Goal: Task Accomplishment & Management: Manage account settings

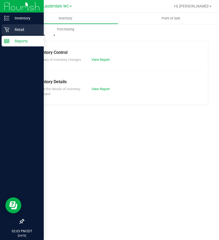
click at [9, 28] on div "Retail" at bounding box center [23, 29] width 42 height 11
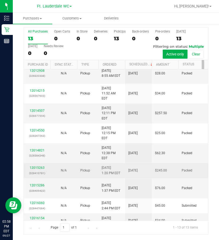
scroll to position [75, 0]
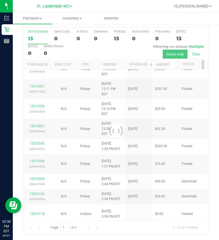
click at [42, 178] on div at bounding box center [116, 131] width 185 height 207
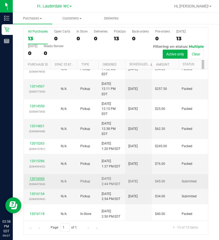
click at [41, 177] on link "12016060" at bounding box center [37, 179] width 15 height 4
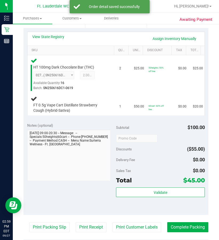
scroll to position [152, 0]
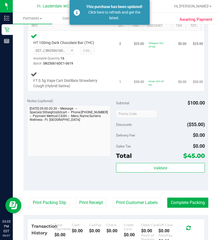
click at [81, 71] on div "FT 0.5g Vape Cart Distillate Strawberry Cough (Hybrid-Sativa)" at bounding box center [72, 80] width 82 height 18
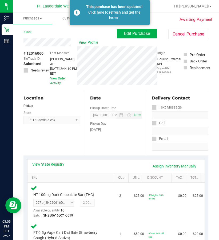
scroll to position [80, 0]
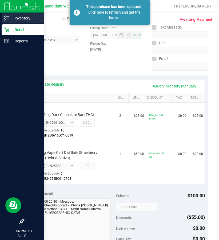
click at [9, 15] on icon at bounding box center [6, 17] width 5 height 5
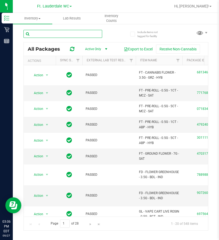
click at [55, 33] on input "text" at bounding box center [63, 34] width 79 height 8
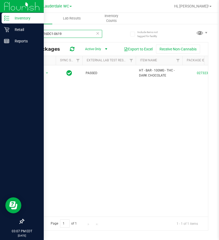
type input "SN250616DC1-0619"
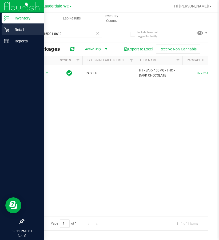
click at [8, 31] on icon at bounding box center [6, 29] width 5 height 5
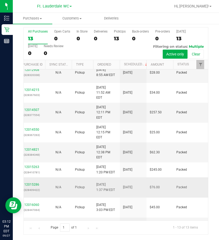
scroll to position [75, 5]
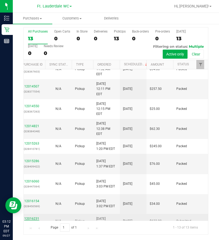
click at [37, 217] on link "12016231" at bounding box center [31, 219] width 15 height 4
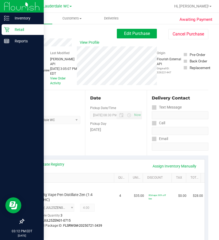
click at [9, 27] on icon at bounding box center [6, 29] width 5 height 5
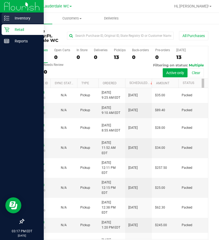
click at [9, 18] on icon at bounding box center [6, 17] width 5 height 5
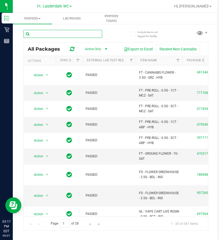
click at [56, 33] on input "text" at bounding box center [63, 34] width 79 height 8
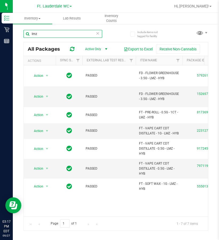
click at [39, 35] on input "lmz" at bounding box center [63, 34] width 79 height 8
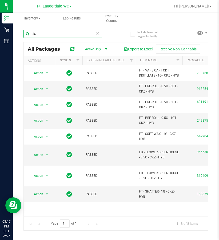
click at [43, 35] on input "ckz" at bounding box center [63, 34] width 79 height 8
type input "lmz"
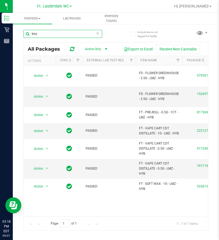
click at [39, 33] on input "lmz" at bounding box center [63, 34] width 79 height 8
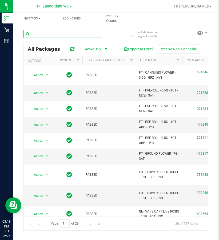
click at [42, 31] on input "text" at bounding box center [63, 34] width 79 height 8
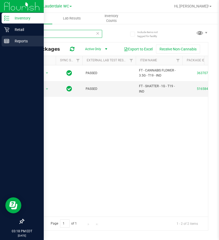
type input "t19"
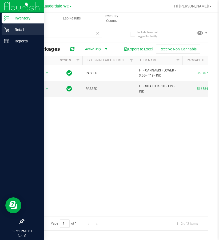
click at [6, 29] on icon at bounding box center [6, 29] width 5 height 5
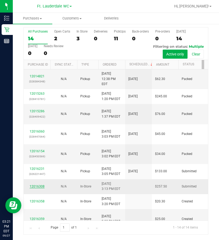
click at [36, 185] on link "12016308" at bounding box center [37, 187] width 15 height 4
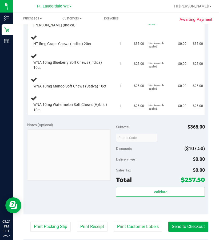
scroll to position [382, 0]
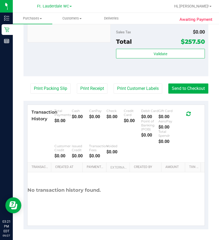
click at [71, 84] on button "Print Packing Slip" at bounding box center [50, 89] width 40 height 10
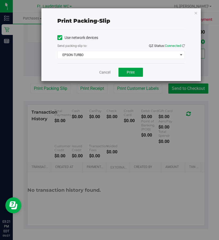
click at [127, 70] on span "Print" at bounding box center [131, 72] width 8 height 4
click at [106, 73] on link "Cancel" at bounding box center [104, 73] width 11 height 6
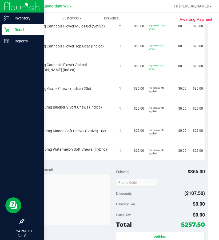
scroll to position [168, 0]
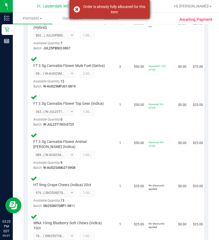
click at [76, 7] on div "Order is already fully allocated for this item" at bounding box center [110, 9] width 80 height 19
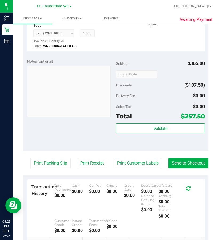
scroll to position [462, 0]
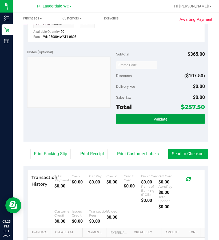
click at [146, 124] on button "Validate" at bounding box center [160, 119] width 89 height 10
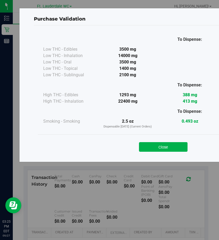
click at [152, 147] on button "Close" at bounding box center [163, 147] width 49 height 10
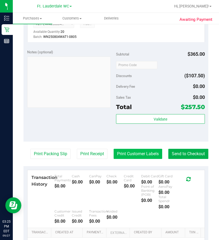
click at [162, 159] on button "Print Customer Labels" at bounding box center [138, 154] width 49 height 10
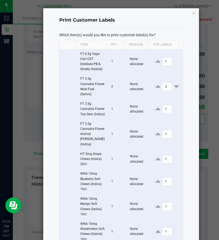
scroll to position [67, 0]
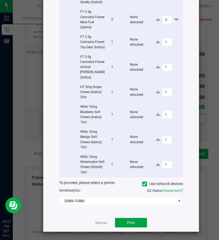
click at [130, 221] on span "Print" at bounding box center [131, 223] width 8 height 4
click at [99, 223] on link "Dismiss" at bounding box center [101, 223] width 11 height 5
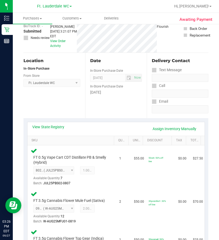
scroll to position [0, 0]
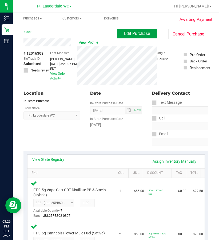
click at [131, 29] on button "Edit Purchase" at bounding box center [137, 34] width 40 height 10
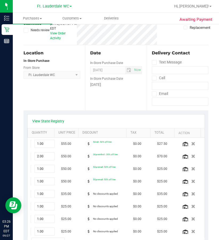
scroll to position [53, 0]
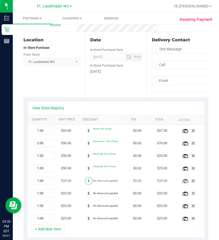
click at [86, 181] on span at bounding box center [89, 181] width 8 height 8
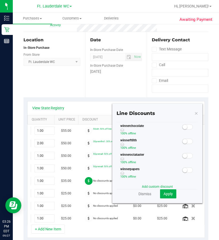
scroll to position [246, 0]
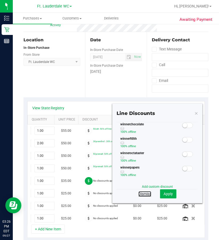
click at [143, 193] on link "Dismiss" at bounding box center [145, 194] width 13 height 5
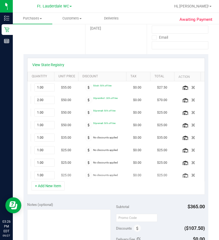
scroll to position [107, 0]
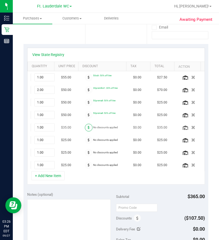
click at [88, 128] on icon at bounding box center [89, 127] width 2 height 3
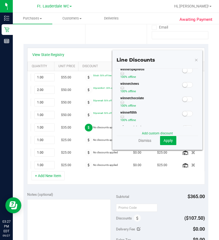
scroll to position [220, 0]
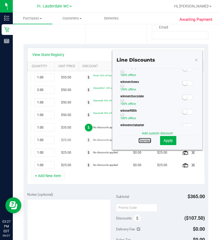
click at [139, 142] on link "Dismiss" at bounding box center [145, 140] width 13 height 5
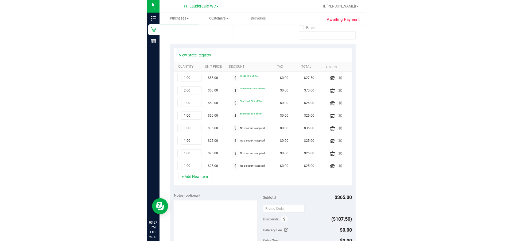
scroll to position [0, 0]
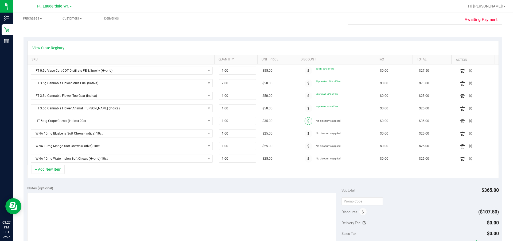
click at [219, 121] on icon at bounding box center [309, 120] width 2 height 3
click at [219, 122] on span at bounding box center [309, 121] width 8 height 8
click at [219, 121] on icon at bounding box center [309, 120] width 2 height 3
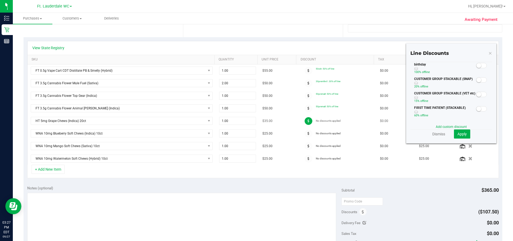
click at [219, 121] on icon at bounding box center [309, 120] width 2 height 3
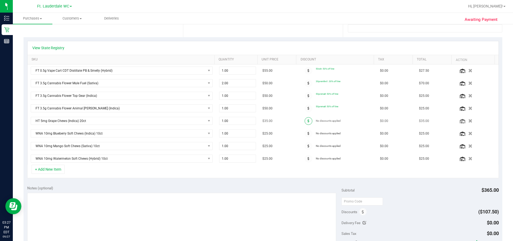
click at [219, 121] on icon at bounding box center [309, 120] width 2 height 3
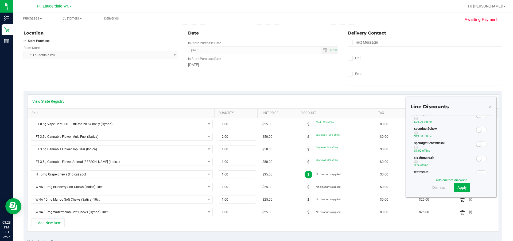
scroll to position [160, 0]
click at [219, 131] on small at bounding box center [478, 131] width 5 height 5
click at [219, 129] on small at bounding box center [478, 129] width 5 height 5
click at [219, 187] on span "Apply" at bounding box center [461, 187] width 9 height 4
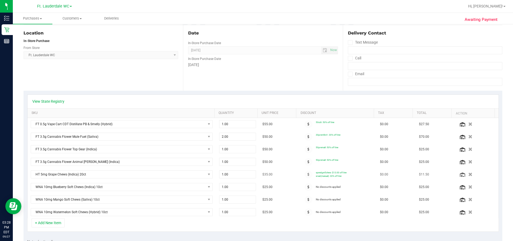
click at [219, 174] on span "$11.50" at bounding box center [424, 174] width 10 height 5
click at [219, 174] on icon at bounding box center [309, 174] width 2 height 3
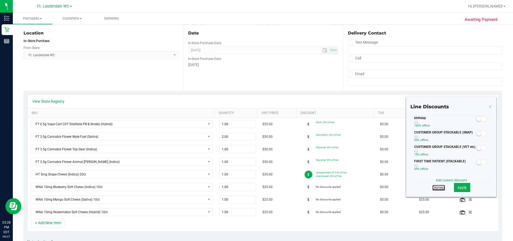
click at [219, 187] on link "Dismiss" at bounding box center [438, 187] width 13 height 5
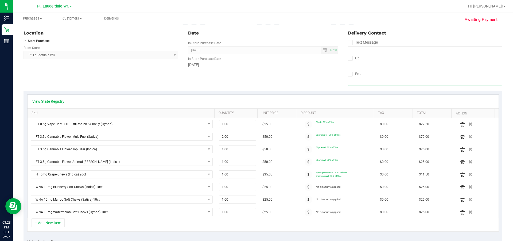
click at [219, 81] on input "email" at bounding box center [425, 82] width 154 height 8
click at [219, 176] on icon "button" at bounding box center [470, 174] width 5 height 4
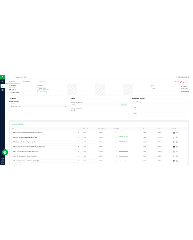
scroll to position [0, 0]
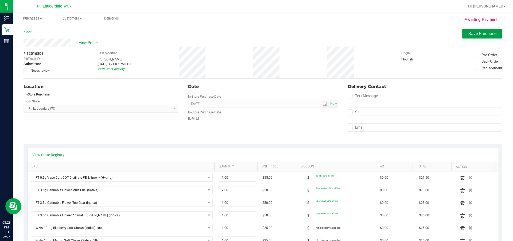
click at [219, 35] on span "Save Purchase" at bounding box center [482, 33] width 28 height 5
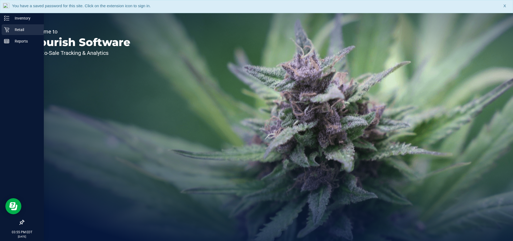
click at [8, 28] on icon at bounding box center [6, 29] width 5 height 5
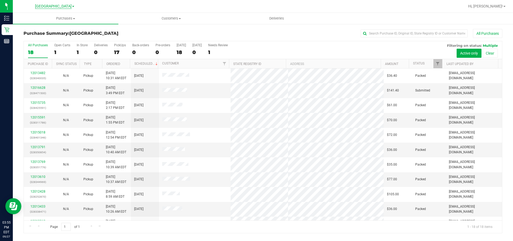
click at [63, 5] on span "[GEOGRAPHIC_DATA]" at bounding box center [53, 6] width 37 height 5
click at [56, 32] on link "Ft. Lauderdale WC" at bounding box center [54, 32] width 78 height 7
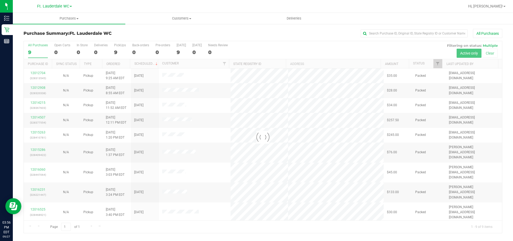
click at [71, 6] on span at bounding box center [71, 6] width 2 height 1
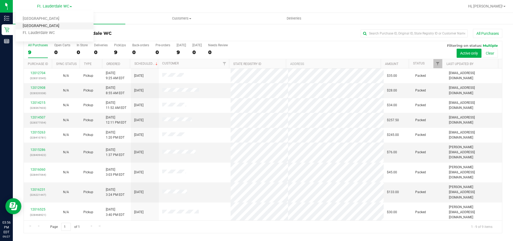
click at [57, 27] on link "[GEOGRAPHIC_DATA]" at bounding box center [54, 25] width 78 height 7
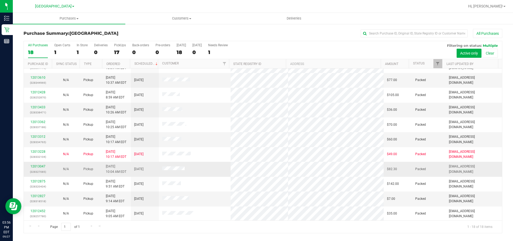
scroll to position [114, 0]
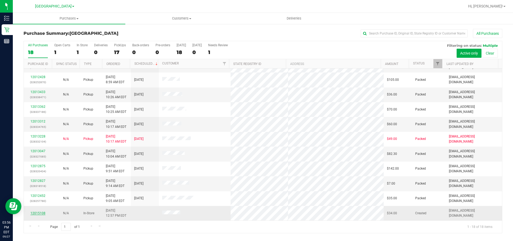
click at [38, 211] on link "12015108" at bounding box center [37, 213] width 15 height 4
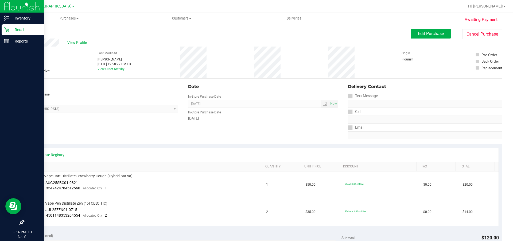
click at [7, 29] on icon at bounding box center [6, 29] width 5 height 5
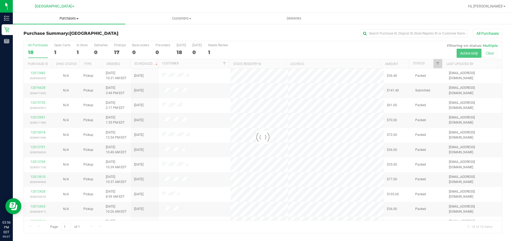
click at [76, 20] on span "Purchases" at bounding box center [69, 18] width 112 height 5
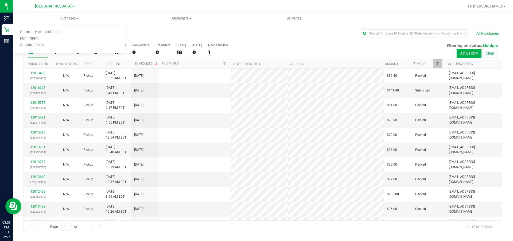
click at [72, 7] on span at bounding box center [73, 6] width 2 height 1
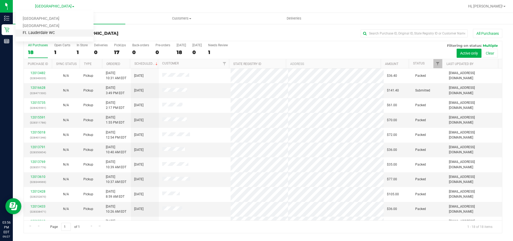
click at [55, 33] on link "Ft. Lauderdale WC" at bounding box center [54, 32] width 78 height 7
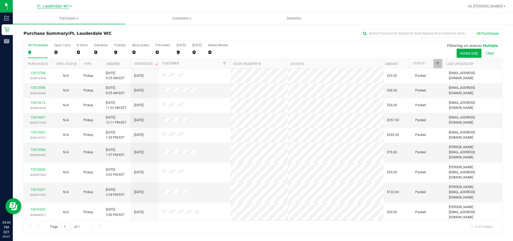
click at [68, 7] on span "Ft. Lauderdale WC" at bounding box center [53, 6] width 32 height 5
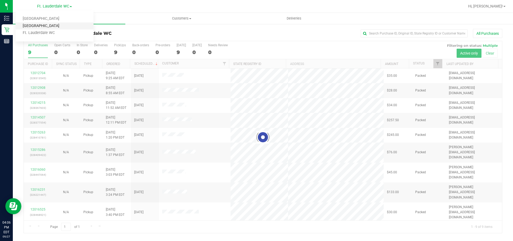
click at [57, 26] on link "[GEOGRAPHIC_DATA]" at bounding box center [54, 25] width 78 height 7
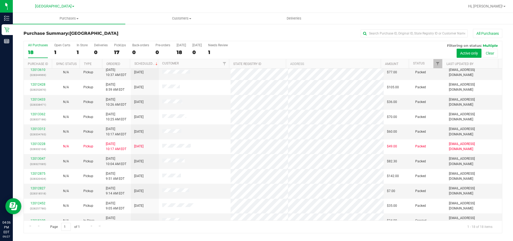
scroll to position [114, 0]
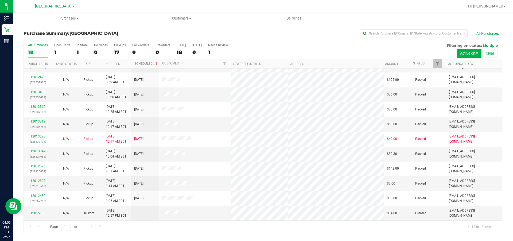
click at [65, 3] on link "[GEOGRAPHIC_DATA]" at bounding box center [54, 5] width 39 height 5
click at [59, 34] on link "Ft. Lauderdale WC" at bounding box center [54, 32] width 78 height 7
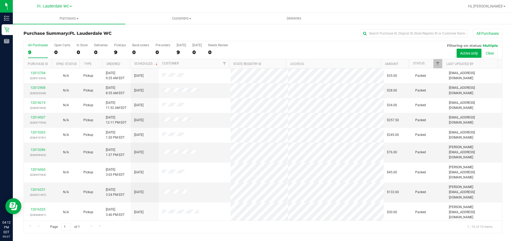
click at [35, 225] on link "12016791" at bounding box center [37, 227] width 15 height 4
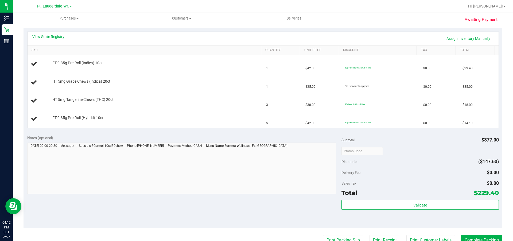
scroll to position [107, 0]
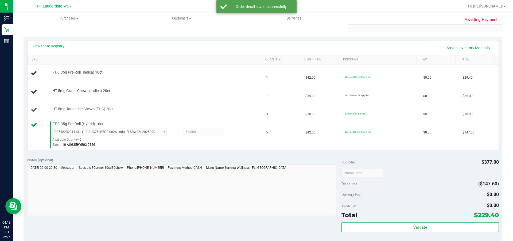
click at [192, 108] on div "HT 5mg Tangerine Chews (THC) 20ct" at bounding box center [154, 108] width 209 height 5
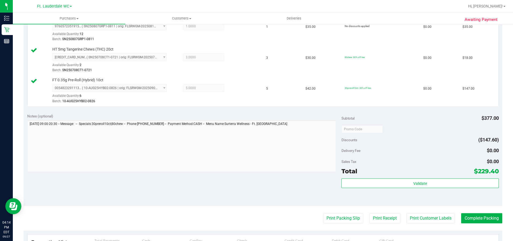
scroll to position [240, 0]
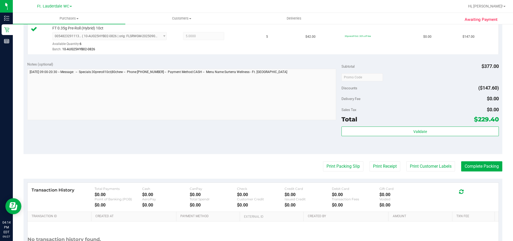
click at [313, 139] on div "Validate" at bounding box center [420, 138] width 157 height 24
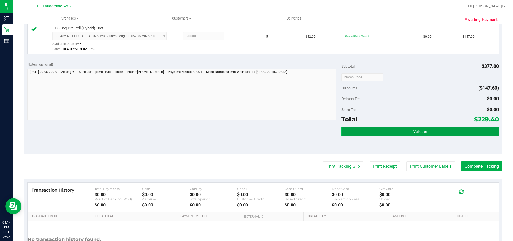
click at [313, 134] on button "Validate" at bounding box center [420, 131] width 157 height 10
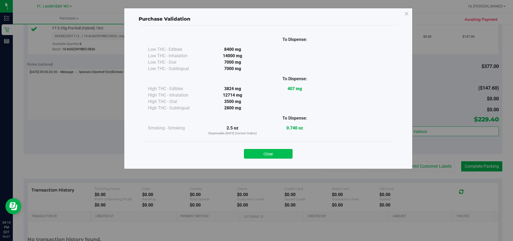
click at [280, 153] on button "Close" at bounding box center [268, 154] width 49 height 10
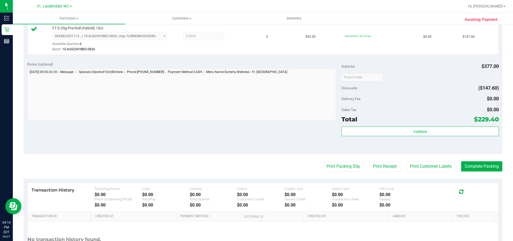
click at [313, 159] on purchase-details "Back Edit Purchase Cancel Purchase View Profile # 12016791 BioTrack ID: - Submi…" at bounding box center [263, 33] width 479 height 490
click at [313, 167] on button "Print Packing Slip" at bounding box center [343, 166] width 40 height 10
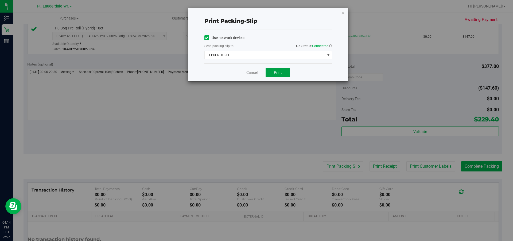
click at [277, 72] on span "Print" at bounding box center [278, 72] width 8 height 4
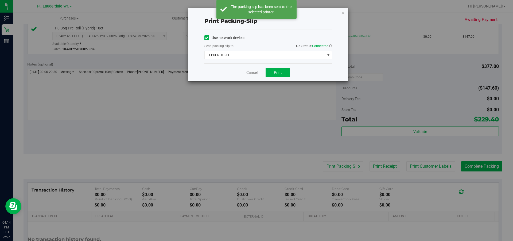
click at [250, 72] on link "Cancel" at bounding box center [251, 73] width 11 height 6
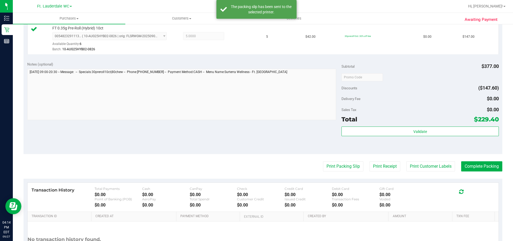
click at [313, 161] on purchase-details "Back Edit Purchase Cancel Purchase View Profile # 12016791 BioTrack ID: - Submi…" at bounding box center [263, 33] width 479 height 490
click at [313, 165] on button "Complete Packing" at bounding box center [481, 166] width 41 height 10
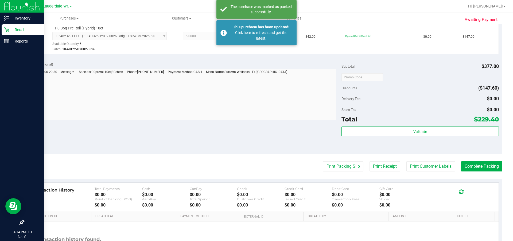
click at [17, 30] on p "Retail" at bounding box center [25, 29] width 32 height 6
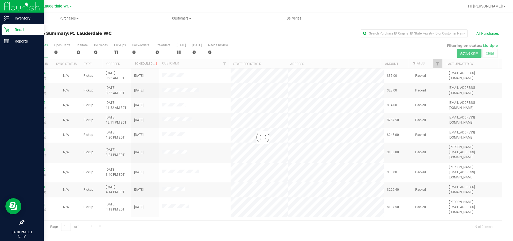
click at [5, 30] on icon at bounding box center [6, 29] width 5 height 5
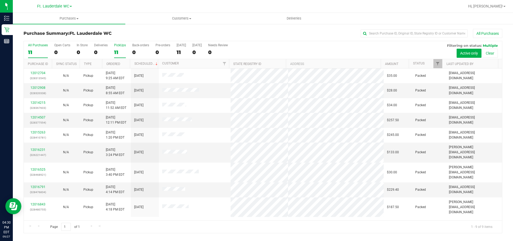
click at [119, 52] on div "11" at bounding box center [120, 52] width 12 height 6
click at [0, 0] on input "PickUps 11" at bounding box center [0, 0] width 0 height 0
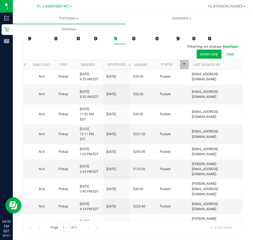
scroll to position [0, 30]
click at [240, 7] on span "Hi, [PERSON_NAME]!" at bounding box center [225, 6] width 35 height 4
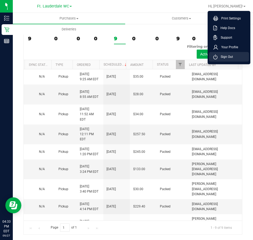
click at [236, 59] on li "Sign Out" at bounding box center [229, 57] width 40 height 10
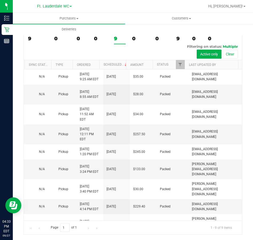
scroll to position [1, 0]
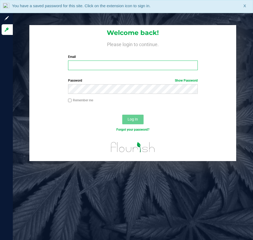
click at [162, 63] on input "Email" at bounding box center [133, 66] width 130 height 10
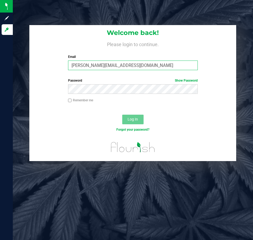
type input "[PERSON_NAME][EMAIL_ADDRESS][DOMAIN_NAME]"
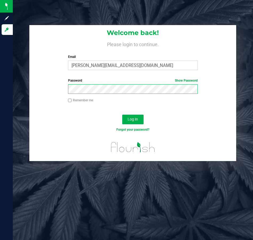
click at [122, 115] on button "Log In" at bounding box center [132, 120] width 21 height 10
